Goal: Contribute content: Add original content to the website for others to see

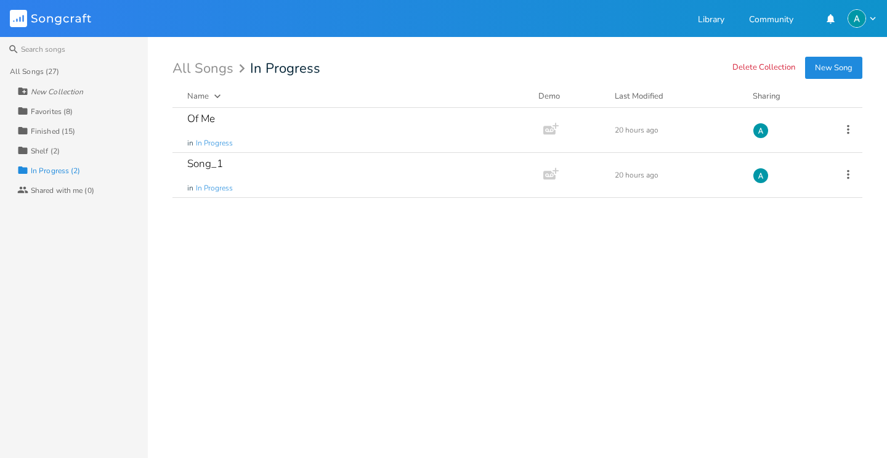
click at [827, 68] on button "New Song" at bounding box center [833, 68] width 57 height 22
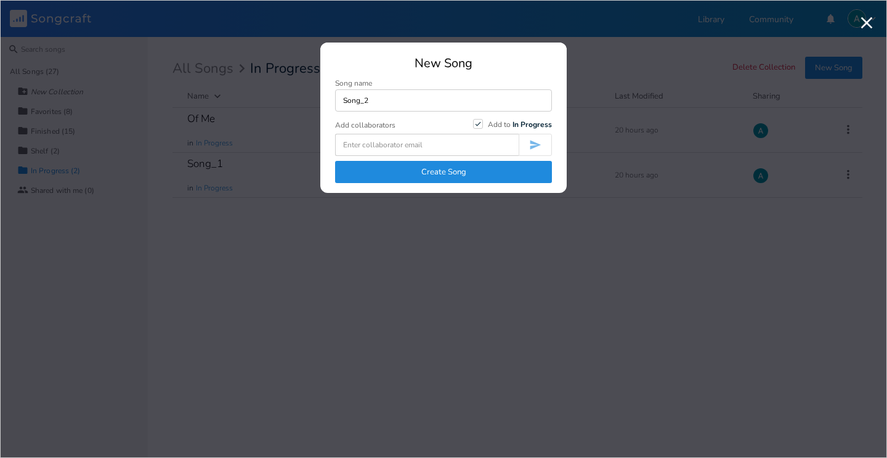
type input "Song_2"
click at [471, 176] on button "Create Song" at bounding box center [443, 172] width 217 height 22
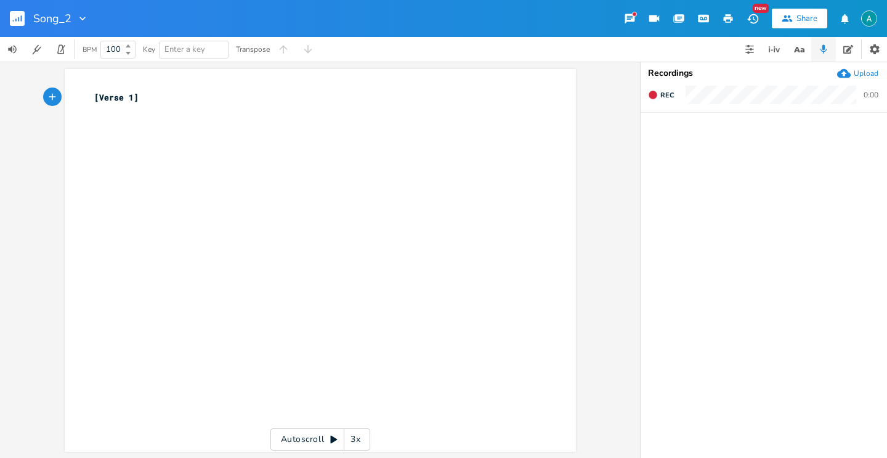
click at [848, 77] on icon "button" at bounding box center [844, 73] width 14 height 9
click at [186, 163] on div "xxxxxxxxxx [Verse 1] ​" at bounding box center [329, 272] width 475 height 366
click at [674, 139] on icon "button" at bounding box center [669, 139] width 11 height 11
click at [722, 141] on progress at bounding box center [760, 140] width 162 height 4
click at [672, 135] on icon "button" at bounding box center [670, 140] width 10 height 10
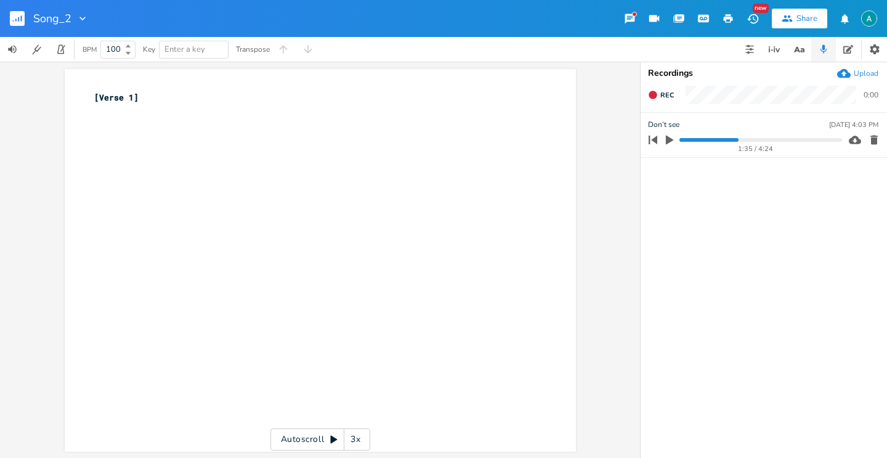
click at [672, 135] on icon "button" at bounding box center [669, 139] width 11 height 11
click at [250, 110] on pre "​" at bounding box center [314, 110] width 445 height 13
type textarea "Am C G"
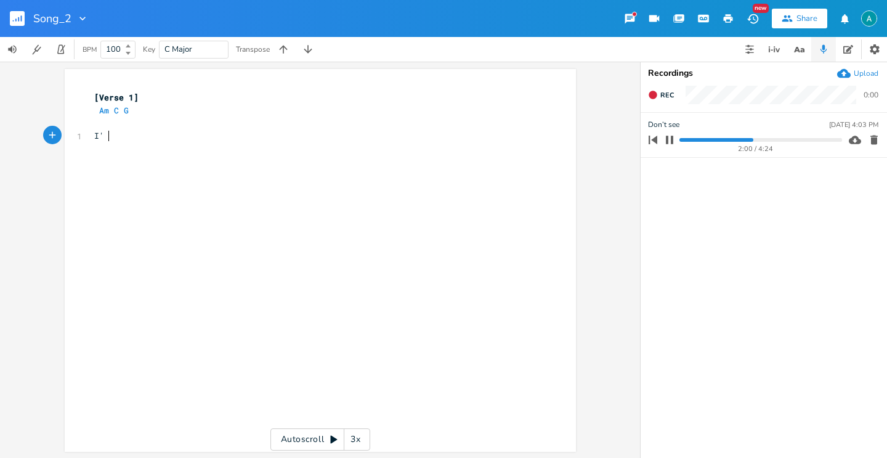
type textarea "I'm"
type textarea "Just waitn"
type textarea "ug"
type textarea "ing"
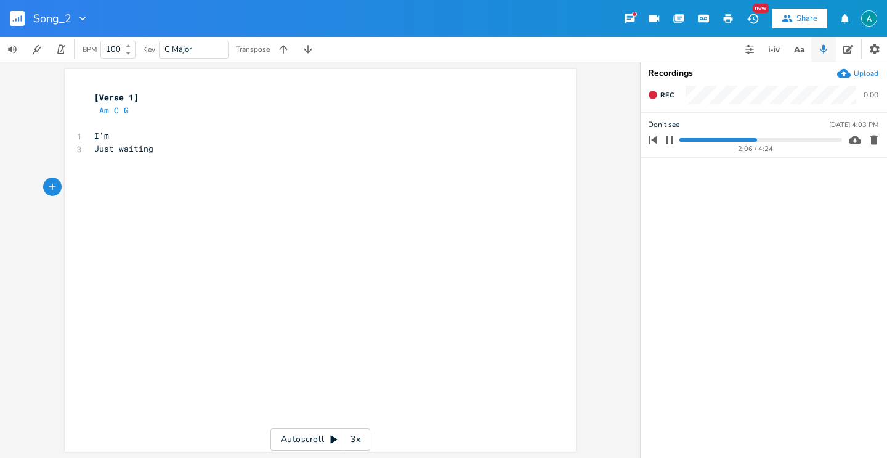
type textarea "[]"
type textarea "Pre-Chorus"
click at [237, 193] on pre "[Pre-Chorus]" at bounding box center [314, 187] width 445 height 13
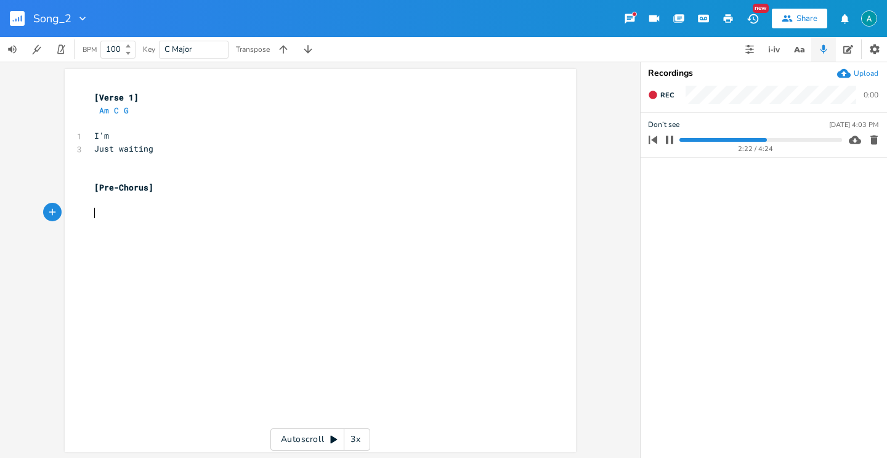
type textarea "[]"
type textarea "Chorus"
click at [169, 203] on pre "​" at bounding box center [314, 199] width 445 height 13
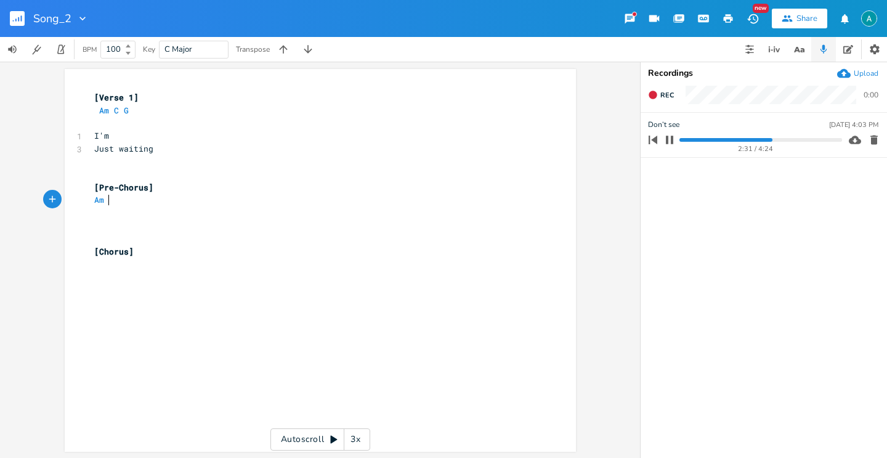
type textarea "Am."
type textarea "C"
type textarea "G"
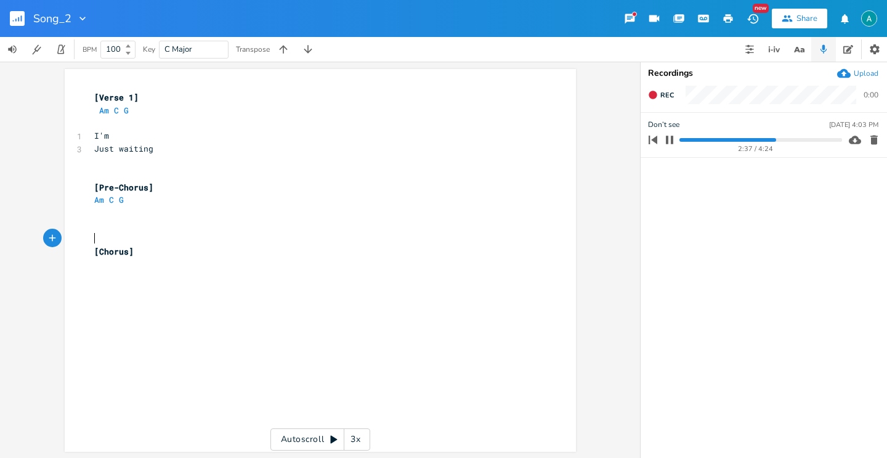
click at [140, 245] on pre "[Chorus]" at bounding box center [314, 251] width 445 height 13
click at [140, 254] on pre "[Chorus]" at bounding box center [314, 251] width 445 height 13
click at [674, 139] on icon "button" at bounding box center [670, 140] width 10 height 10
click at [852, 77] on div "Upload" at bounding box center [857, 74] width 41 height 14
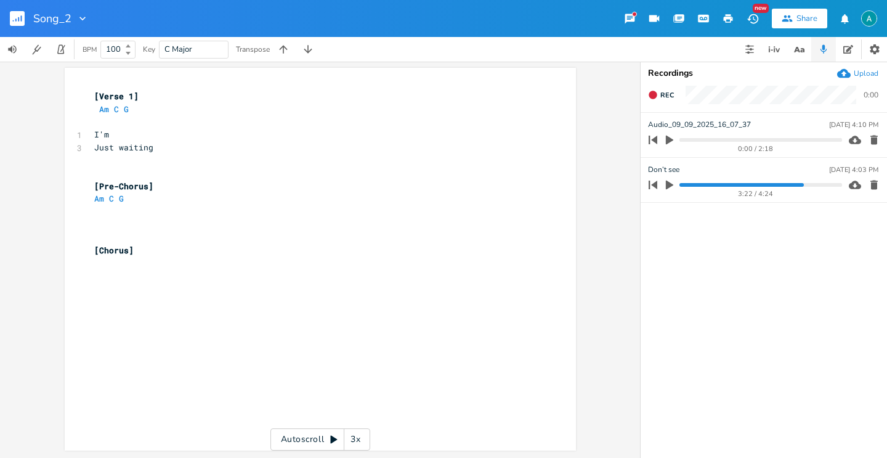
scroll to position [0, 0]
click at [673, 140] on icon "button" at bounding box center [669, 139] width 11 height 11
click at [299, 294] on div "xxxxxxxxxx [Verse 1] Am C G 1 I'm 3 Just waiting [Pre-Chorus] Am C G ​ ​ ​ [Cho…" at bounding box center [329, 272] width 475 height 366
type textarea "f"
type textarea "F"
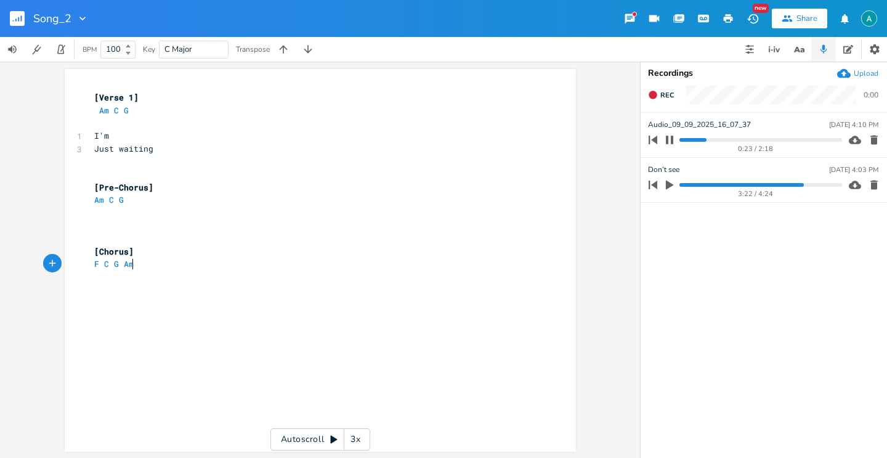
scroll to position [0, 32]
type textarea "C G Am"
click at [676, 144] on button "button" at bounding box center [669, 140] width 16 height 20
click at [236, 270] on pre "F C G Am" at bounding box center [314, 263] width 445 height 13
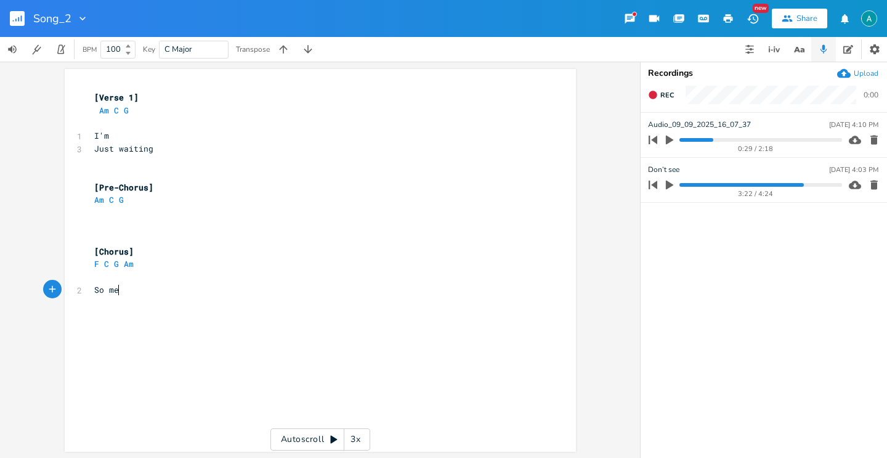
type textarea "So me"
type textarea "I don't wanna see"
type textarea "The pro"
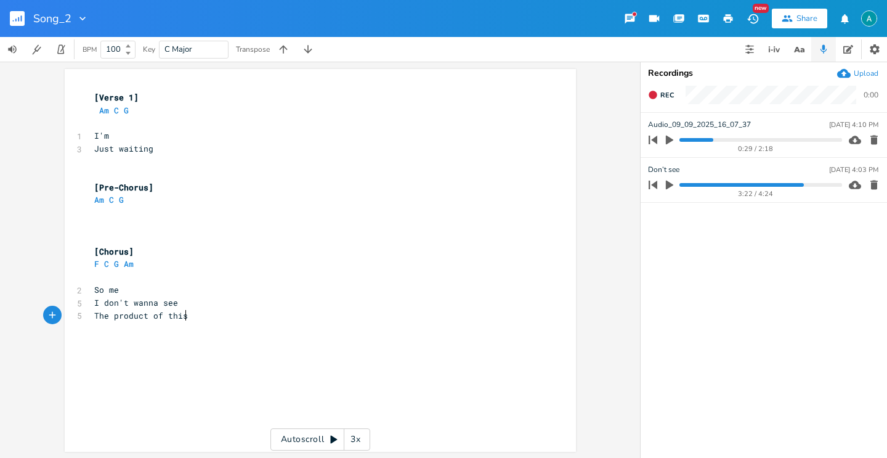
type textarea "product of this"
click at [95, 126] on pre at bounding box center [314, 123] width 445 height 13
click at [689, 184] on progress at bounding box center [760, 185] width 162 height 4
click at [668, 181] on icon "button" at bounding box center [669, 184] width 7 height 9
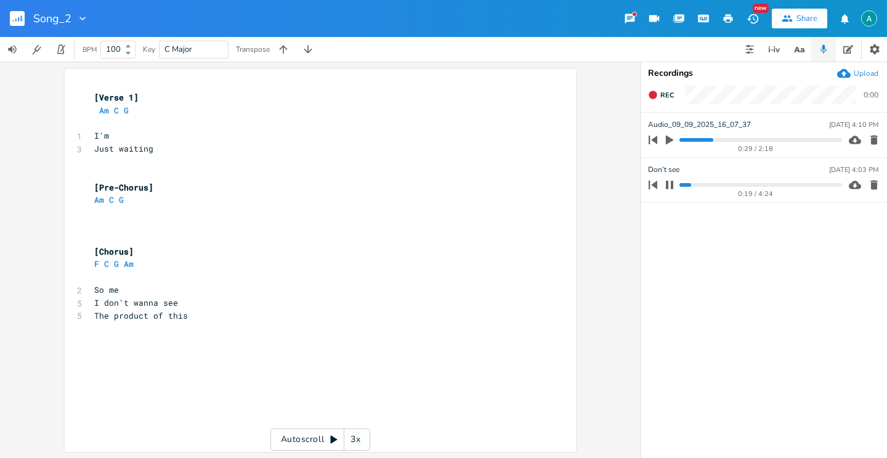
click at [704, 186] on progress at bounding box center [760, 185] width 162 height 4
click at [665, 190] on button "button" at bounding box center [669, 185] width 16 height 20
click at [681, 143] on div "0:29 / 2:18" at bounding box center [743, 140] width 198 height 20
click at [681, 141] on progress at bounding box center [760, 140] width 162 height 4
click at [674, 140] on icon "button" at bounding box center [669, 139] width 11 height 11
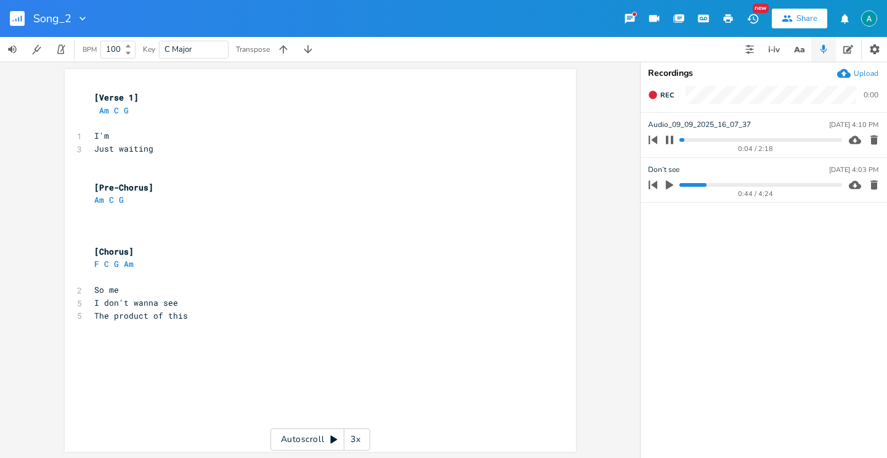
click at [753, 140] on progress at bounding box center [760, 140] width 162 height 4
click at [307, 139] on pre "I'm" at bounding box center [314, 135] width 445 height 13
click at [307, 144] on pre "Just waiting" at bounding box center [314, 148] width 445 height 13
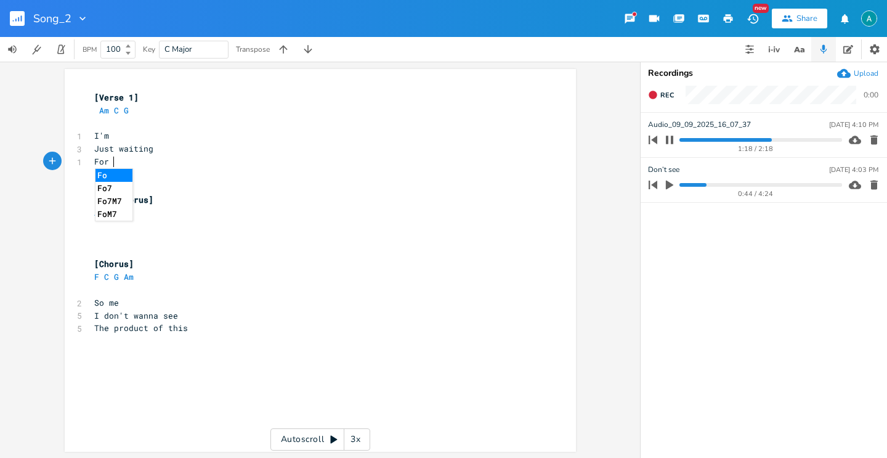
scroll to position [0, 11]
type textarea "For"
click at [670, 138] on icon "button" at bounding box center [670, 140] width 10 height 10
click at [670, 138] on icon "button" at bounding box center [669, 140] width 7 height 9
click at [670, 138] on icon "button" at bounding box center [670, 140] width 10 height 10
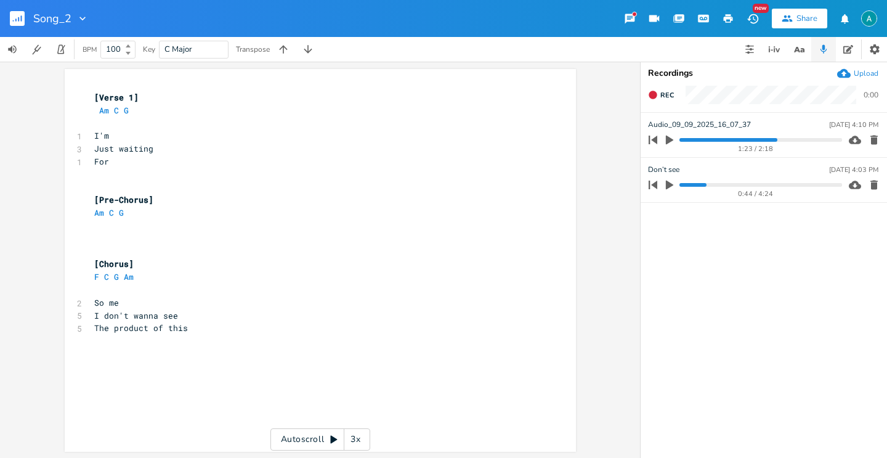
click at [233, 181] on pre at bounding box center [314, 187] width 445 height 13
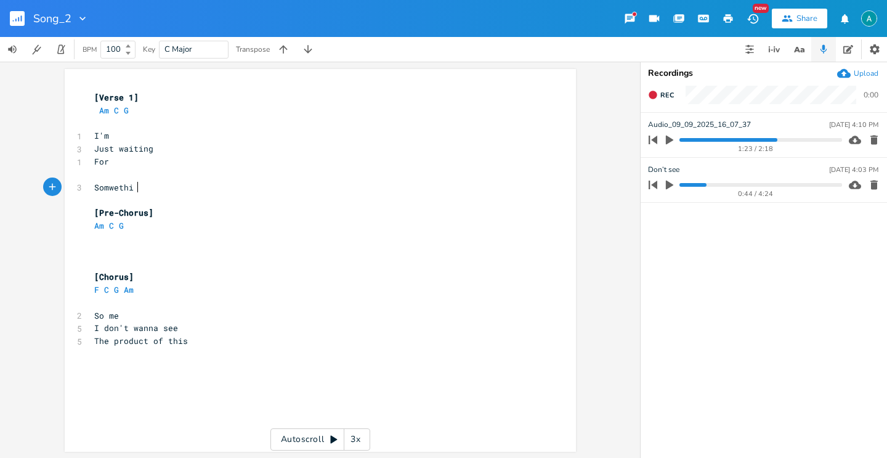
type textarea "Somwething"
type textarea "ething enw"
type textarea "new"
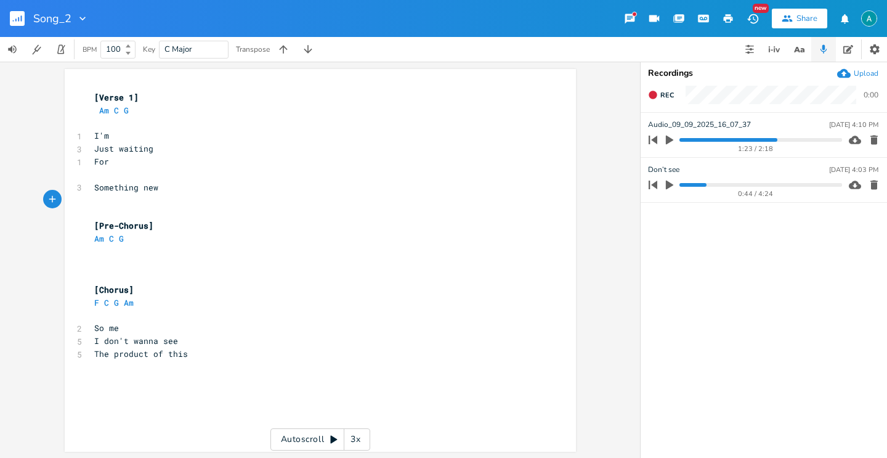
type textarea "t"
type textarea "To happen ´"
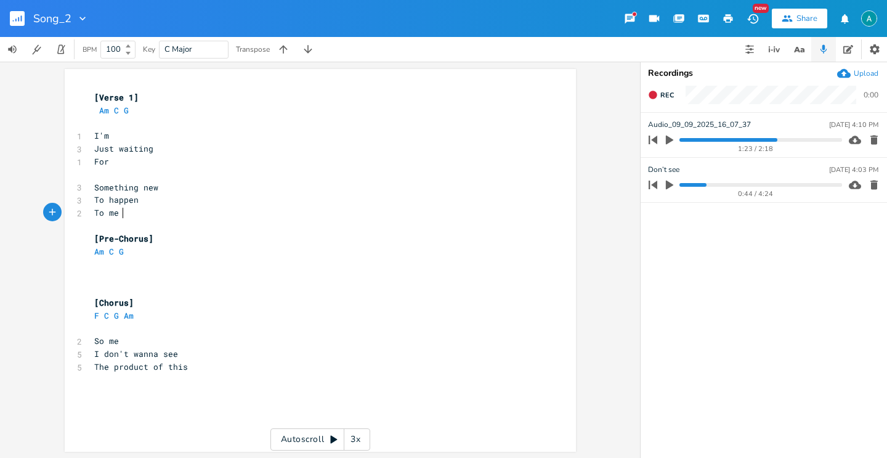
type textarea "To me"
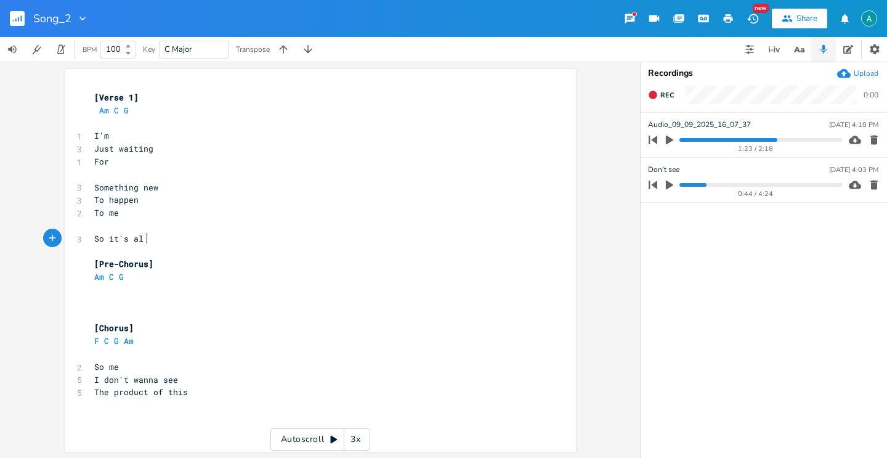
type textarea "So it's all"
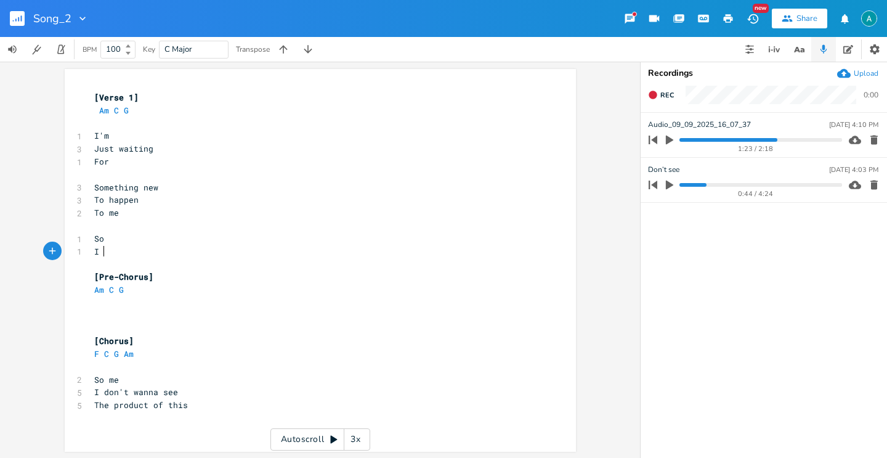
type textarea "It"
type textarea "It's all"
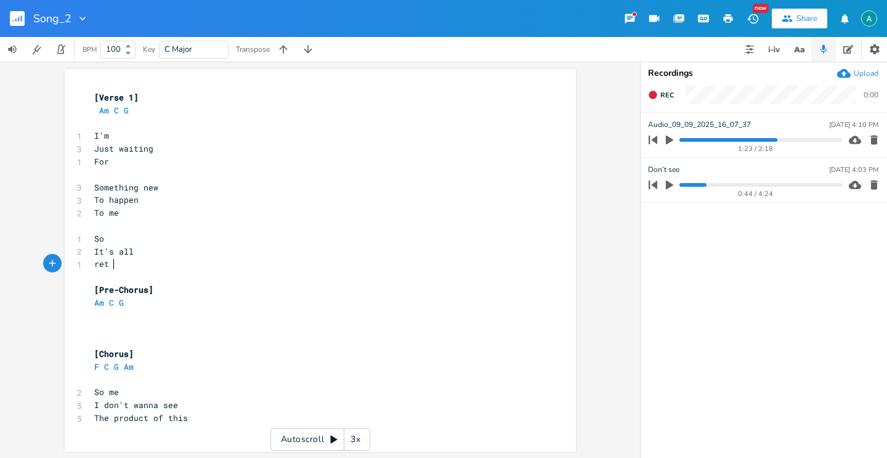
type textarea "retar"
type textarea "rded"
type textarea "ded"
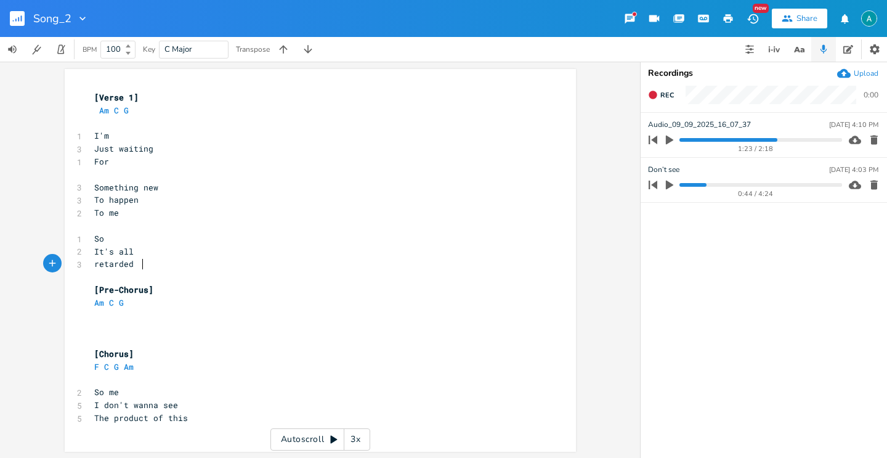
scroll to position [0, 15]
click at [94, 267] on span "retarded" at bounding box center [113, 263] width 39 height 11
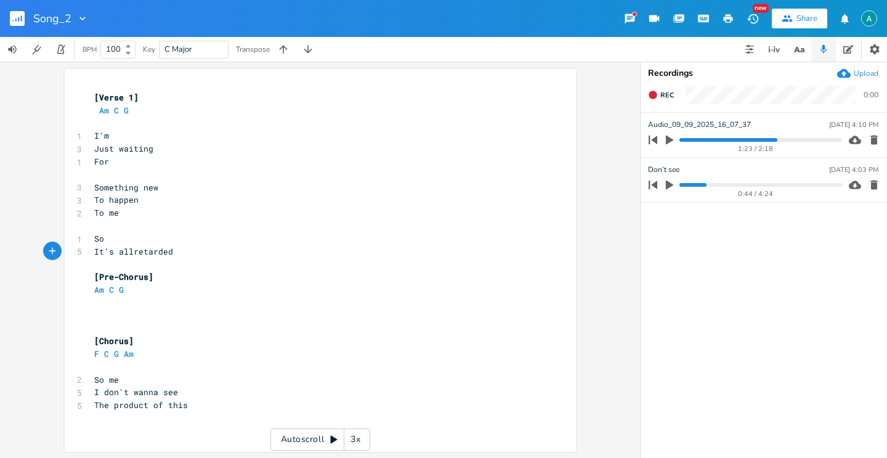
scroll to position [0, 2]
click at [233, 249] on pre "It's all retarded" at bounding box center [314, 251] width 445 height 13
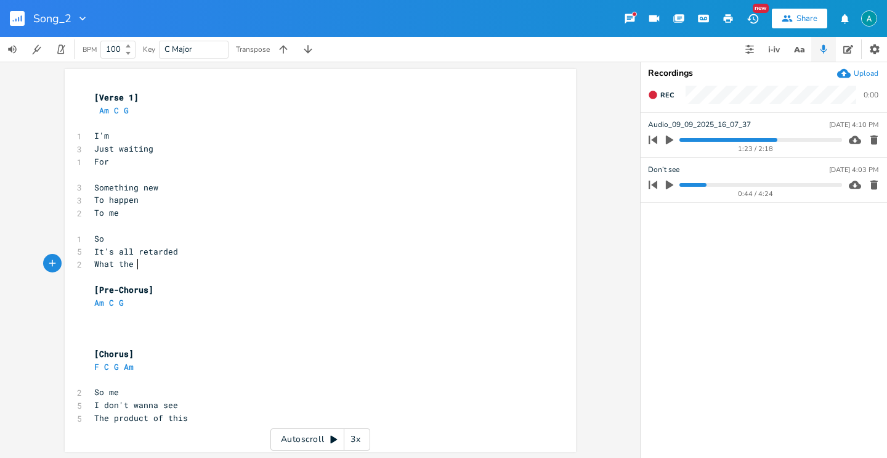
scroll to position [0, 34]
type textarea "What the<"
type textarea "y're telling me"
click at [141, 214] on pre "To me" at bounding box center [314, 212] width 445 height 13
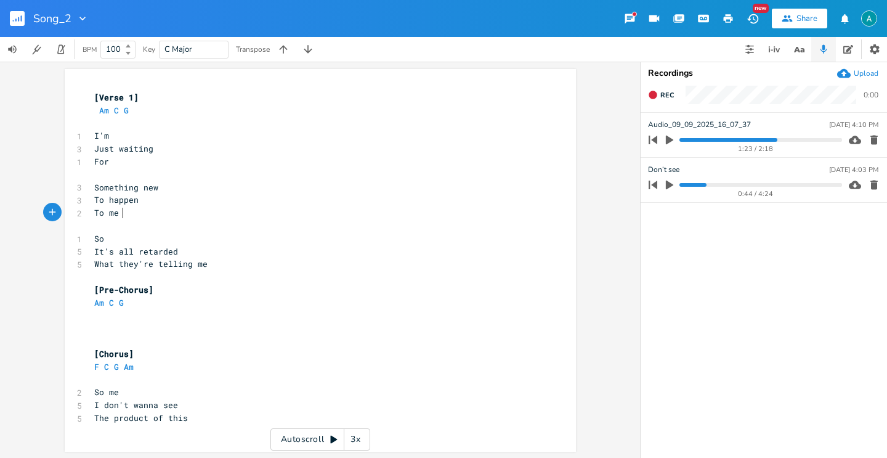
click at [141, 214] on pre "To me" at bounding box center [314, 212] width 445 height 13
type textarea "To me"
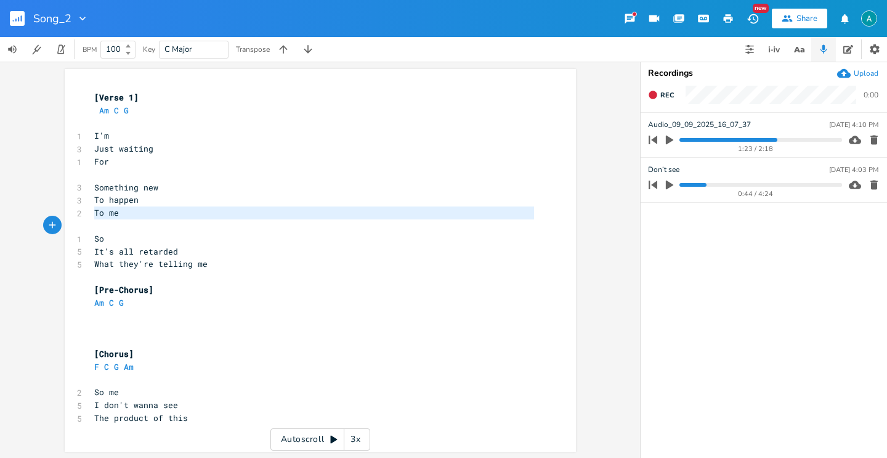
click at [141, 214] on pre "To me" at bounding box center [314, 212] width 445 height 13
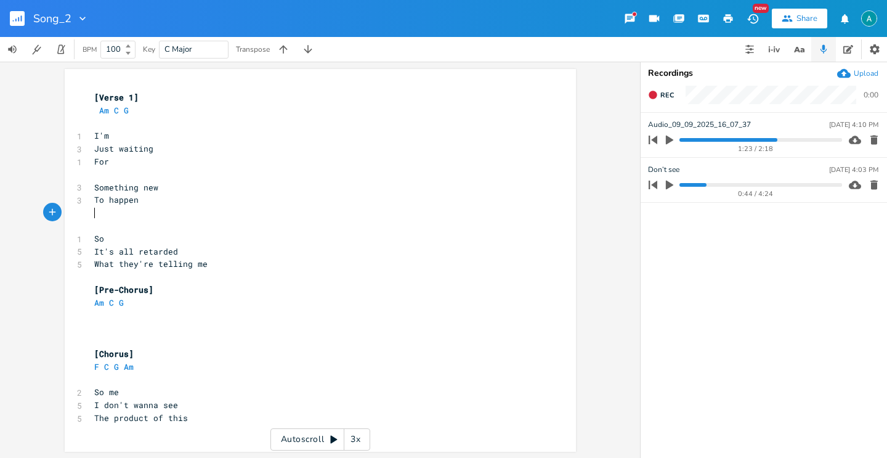
type textarea "It"
type textarea "Knock on the odor"
type textarea "door"
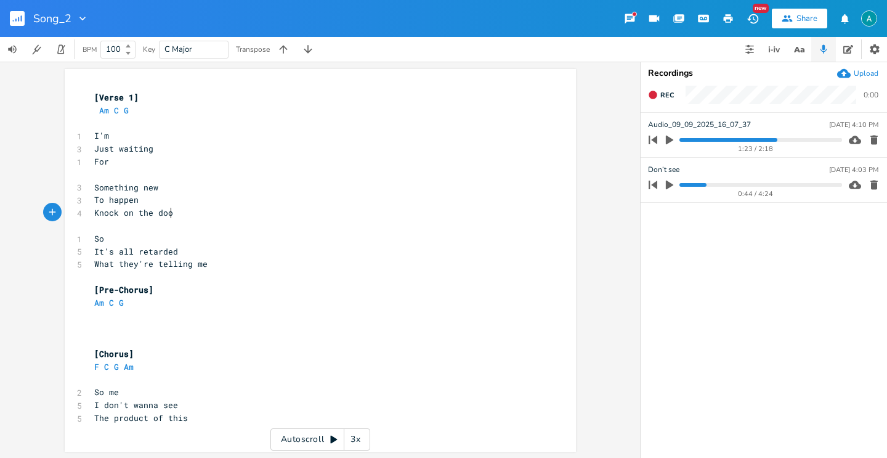
scroll to position [0, 18]
click at [95, 203] on span "To happen" at bounding box center [116, 199] width 44 height 11
click at [98, 150] on span "Just waiting" at bounding box center [123, 148] width 59 height 11
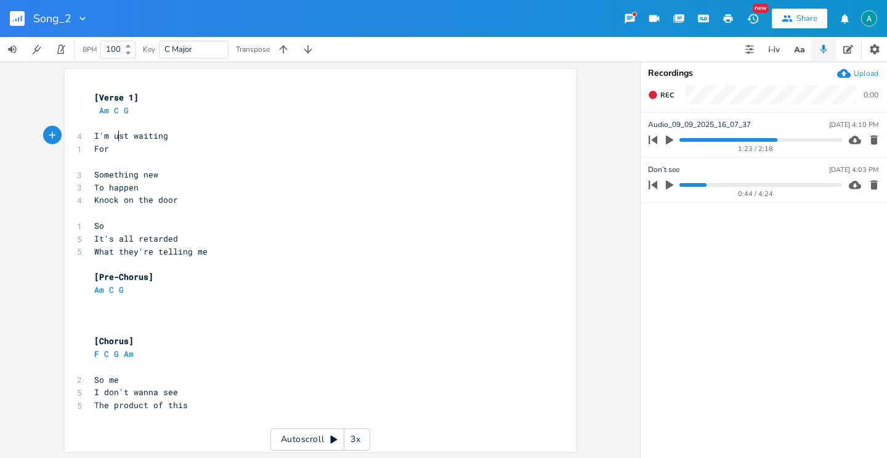
type textarea "j"
click at [95, 134] on span "I'm just waiting" at bounding box center [133, 135] width 79 height 11
click at [94, 185] on span "To happen" at bounding box center [116, 187] width 44 height 11
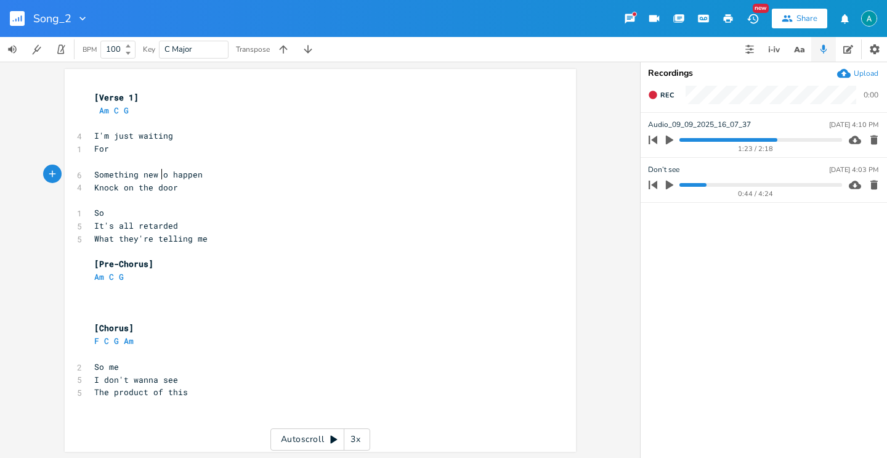
type textarea "t"
click at [94, 190] on span "Knock on the door" at bounding box center [136, 187] width 84 height 11
type textarea "To k"
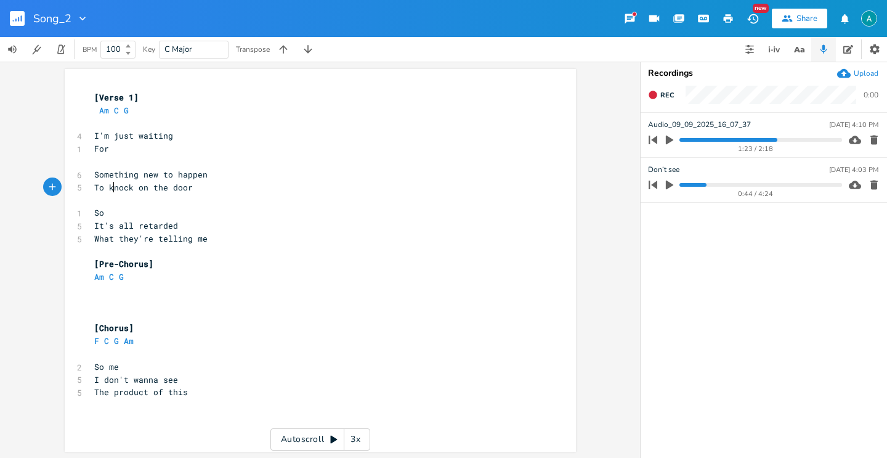
click at [99, 226] on span "It's all retarded" at bounding box center [136, 225] width 84 height 11
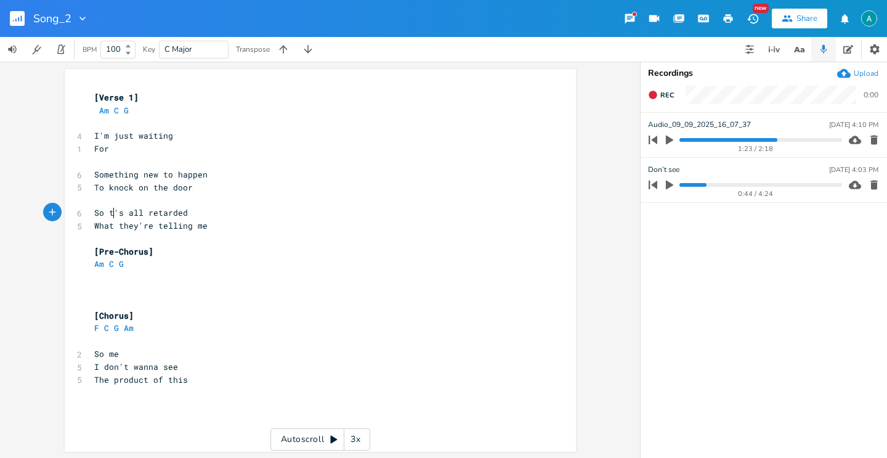
type textarea "i"
click at [190, 153] on pre "For" at bounding box center [314, 148] width 445 height 13
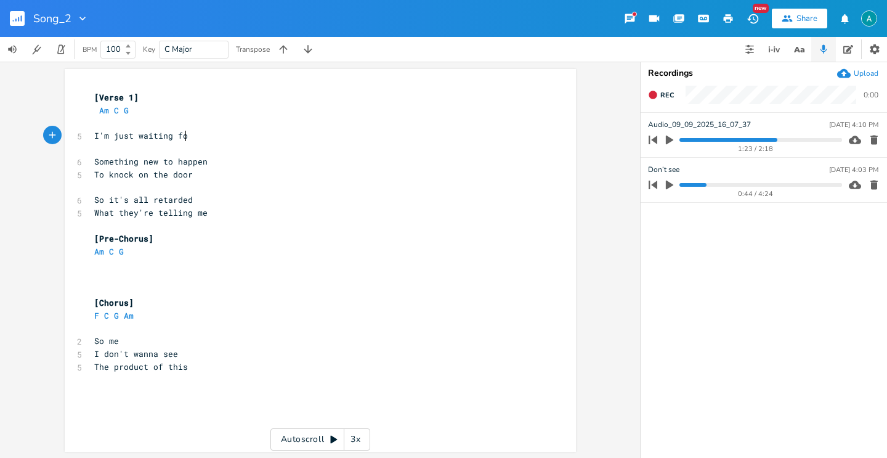
type textarea "for"
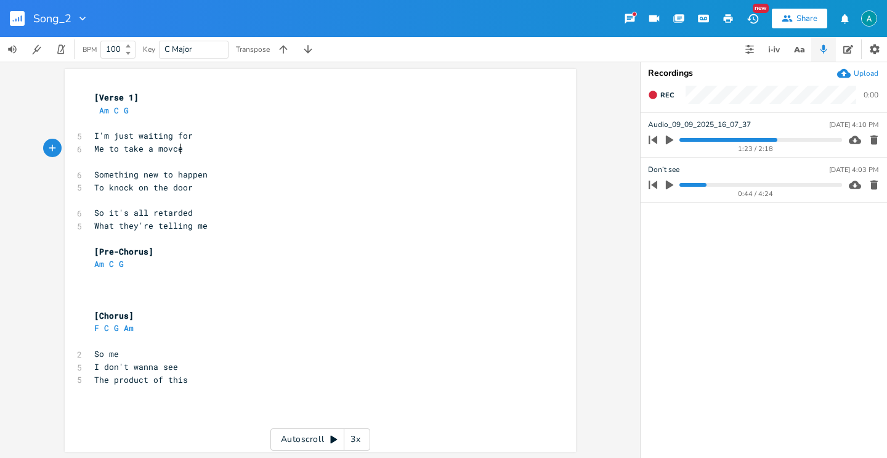
type textarea "Me to take a movce"
click at [180, 137] on span "I'm just waiting for" at bounding box center [143, 135] width 99 height 11
type textarea "[PERSON_NAME]"
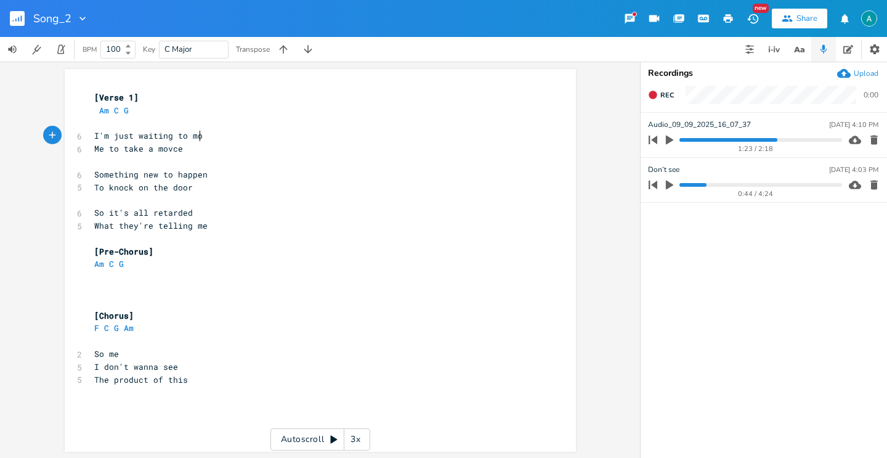
type textarea "move"
click at [167, 153] on span "Me to take a movce" at bounding box center [138, 148] width 89 height 11
type textarea "Me to take a movce"
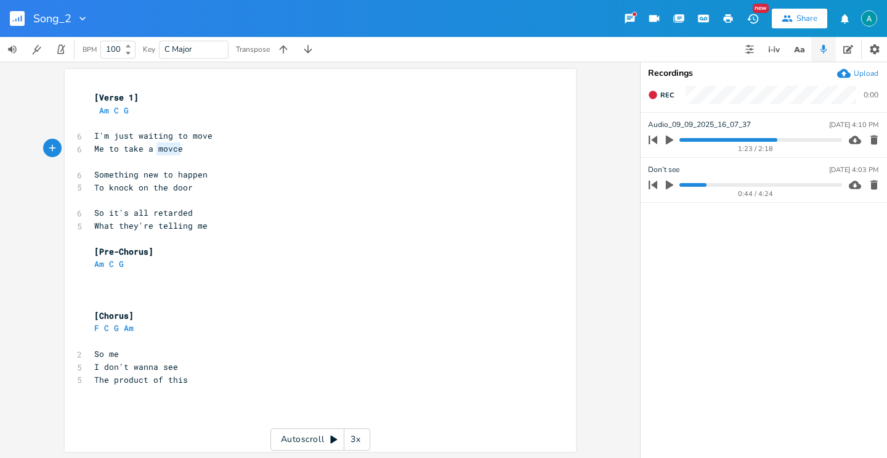
click at [167, 153] on span "Me to take a movce" at bounding box center [138, 148] width 89 height 11
type textarea "Dont"
type textarea "Can't"
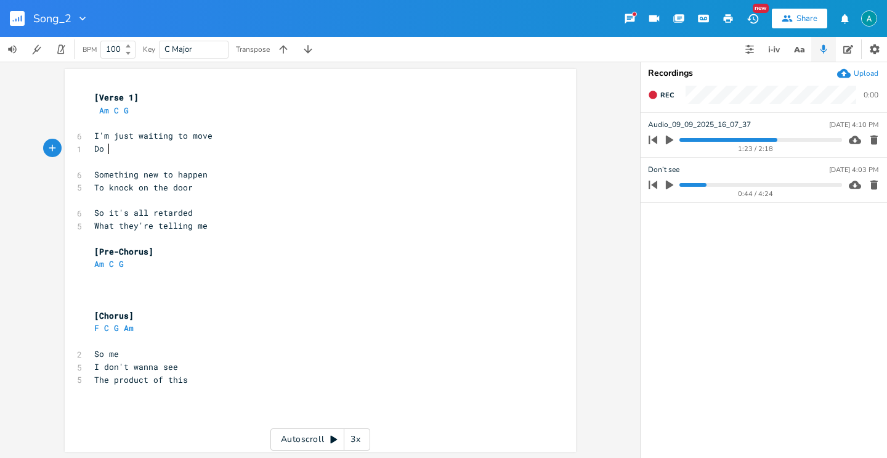
type textarea "Do n"
type textarea "n't know what for"
drag, startPoint x: 694, startPoint y: 184, endPoint x: 669, endPoint y: 180, distance: 25.0
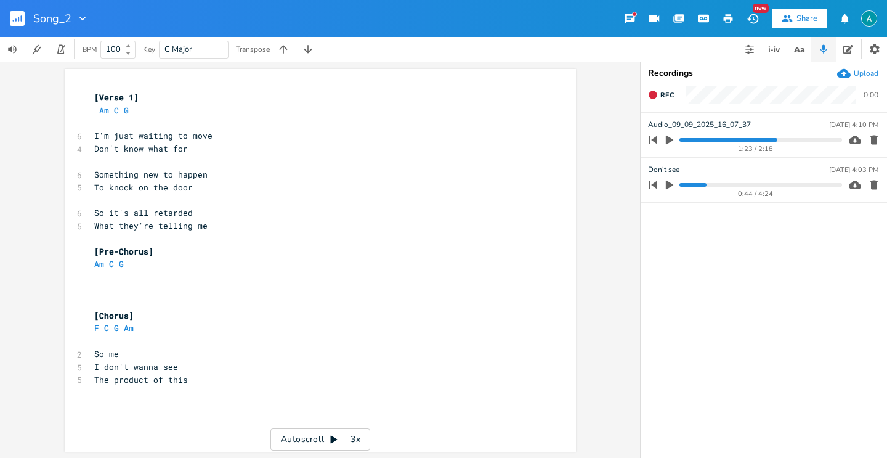
click at [669, 180] on div "0:44 / 4:24" at bounding box center [743, 185] width 198 height 20
click at [685, 184] on progress at bounding box center [760, 185] width 162 height 4
click at [666, 182] on icon "button" at bounding box center [669, 184] width 7 height 9
click at [724, 241] on ul "Audio_09_09_2025_16_07_37 [DATE] 4:10 PM 1:23 / 2:18 Don’t see [DATE] 4:03 PM 0…" at bounding box center [764, 285] width 246 height 344
click at [671, 188] on icon "button" at bounding box center [669, 184] width 7 height 8
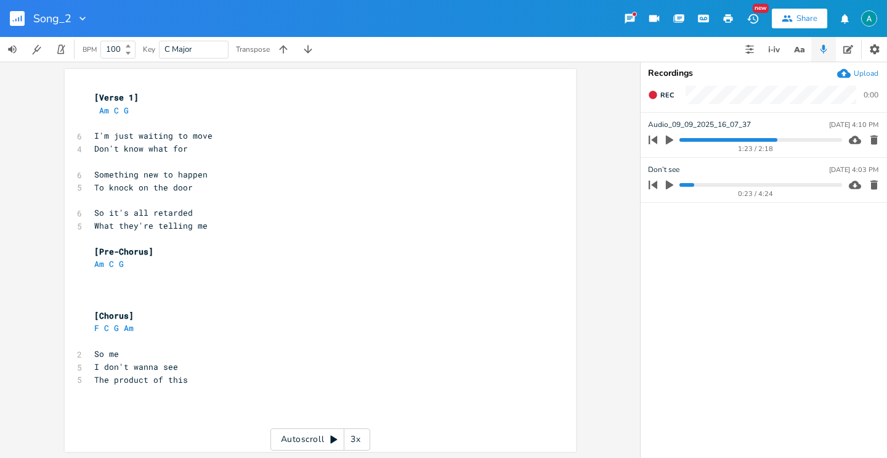
scroll to position [0, 0]
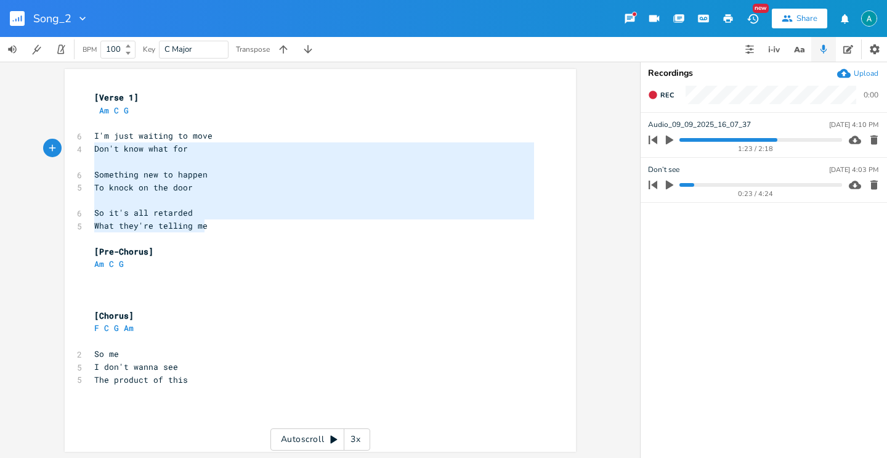
type textarea "I'm just waiting to move Don't know what for Something new to happen To knock o…"
drag, startPoint x: 223, startPoint y: 227, endPoint x: 84, endPoint y: 139, distance: 163.9
click at [84, 139] on div "I'm just waiting to move Don't know what for Something new to happen To knock o…" at bounding box center [320, 260] width 511 height 382
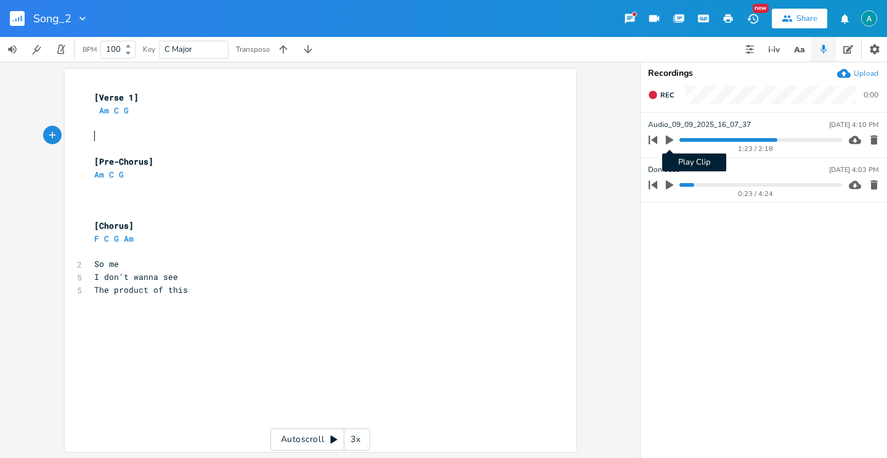
click at [672, 140] on icon "button" at bounding box center [669, 140] width 7 height 9
click at [693, 139] on progress at bounding box center [760, 140] width 162 height 4
click at [674, 138] on button "button" at bounding box center [669, 140] width 16 height 20
click at [678, 138] on div "0:28 / 2:18" at bounding box center [743, 140] width 198 height 20
click at [681, 140] on progress at bounding box center [760, 140] width 162 height 4
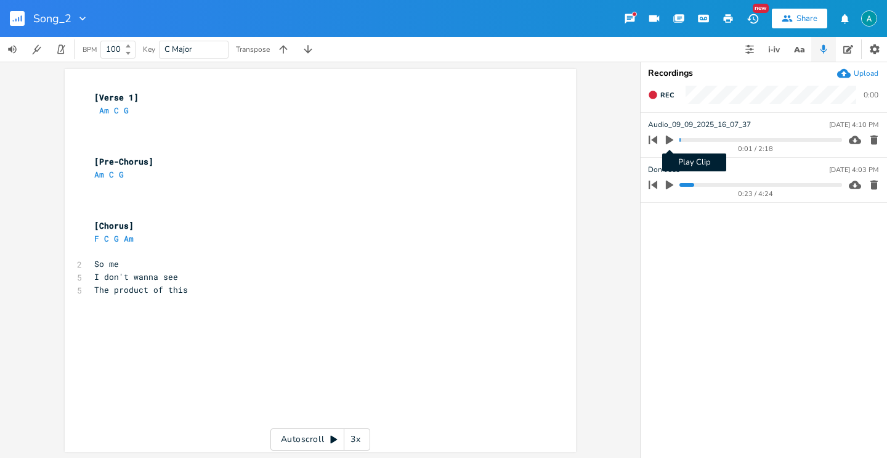
click at [666, 134] on icon "button" at bounding box center [669, 139] width 11 height 11
click at [743, 160] on li "Don’t see [DATE] 4:03 PM 0:23 / 4:24" at bounding box center [764, 180] width 246 height 45
click at [871, 185] on icon "button" at bounding box center [873, 184] width 7 height 9
click at [666, 139] on icon "button" at bounding box center [669, 140] width 7 height 8
click at [20, 26] on button "button" at bounding box center [22, 19] width 25 height 30
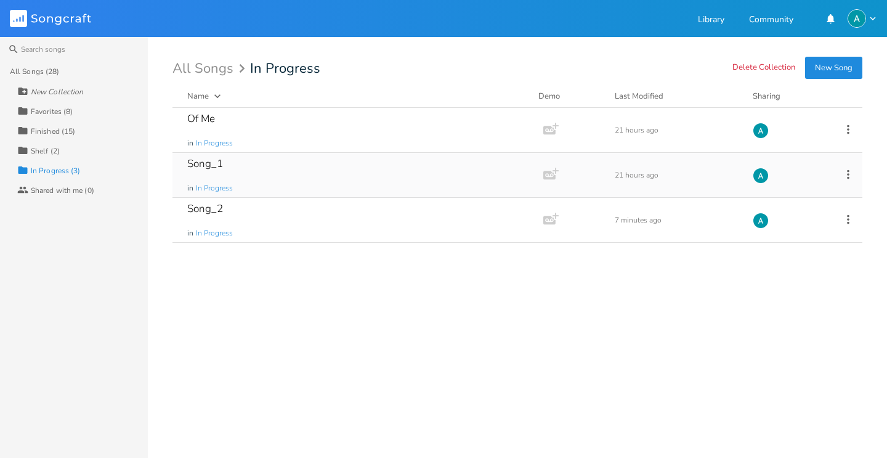
click at [318, 169] on div "Song_1 in In Progress" at bounding box center [355, 175] width 336 height 44
